Goal: Check status

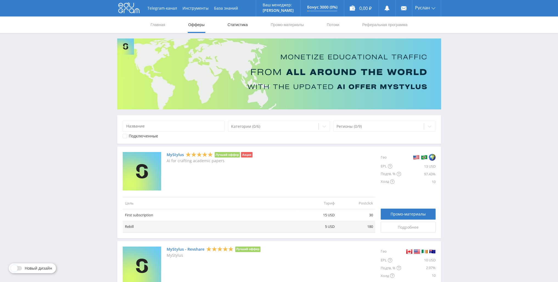
click at [241, 27] on link "Статистика" at bounding box center [237, 24] width 21 height 16
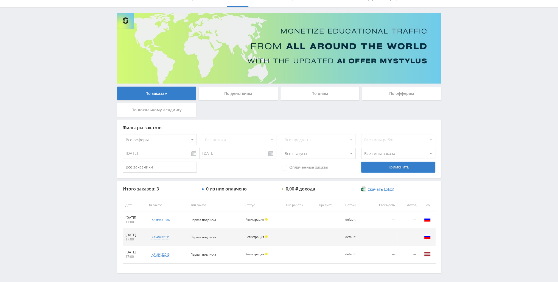
scroll to position [47, 0]
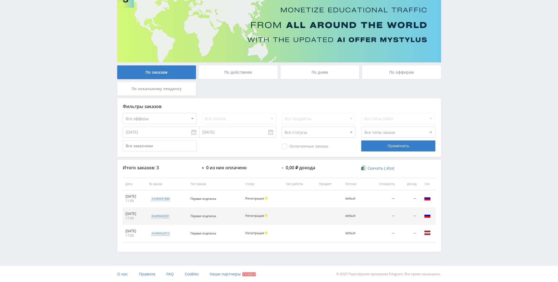
click at [254, 77] on div "По действиям" at bounding box center [238, 72] width 79 height 14
click at [0, 0] on input "По действиям" at bounding box center [0, 0] width 0 height 0
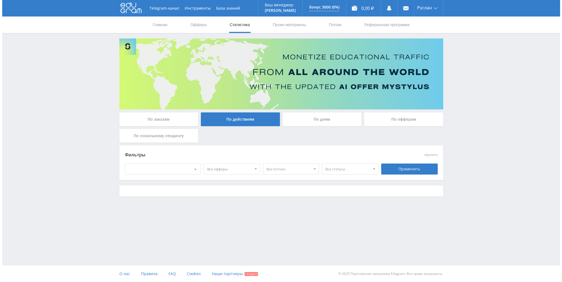
scroll to position [0, 0]
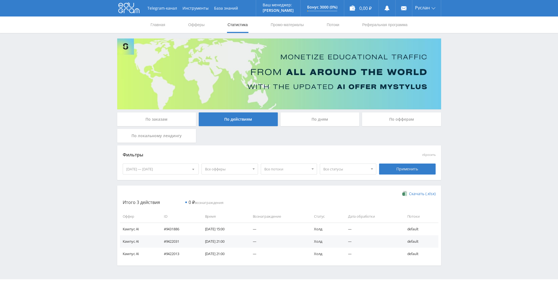
click at [304, 118] on div "По дням" at bounding box center [319, 119] width 79 height 14
click at [0, 0] on input "По дням" at bounding box center [0, 0] width 0 height 0
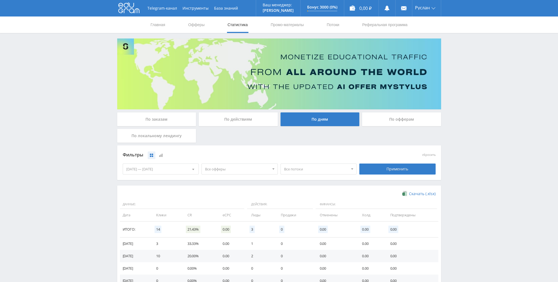
click at [255, 123] on div "По действиям" at bounding box center [238, 119] width 79 height 14
click at [0, 0] on input "По действиям" at bounding box center [0, 0] width 0 height 0
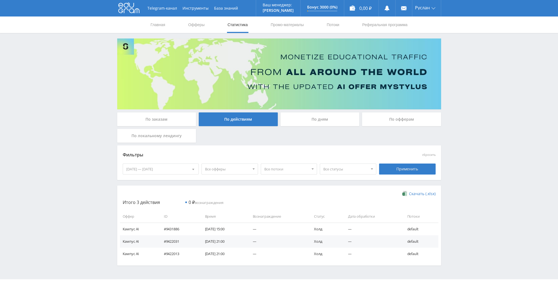
click at [298, 123] on div "По дням" at bounding box center [319, 119] width 79 height 14
click at [0, 0] on input "По дням" at bounding box center [0, 0] width 0 height 0
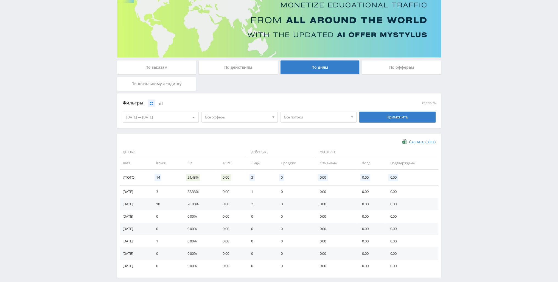
scroll to position [55, 0]
